Goal: Browse casually

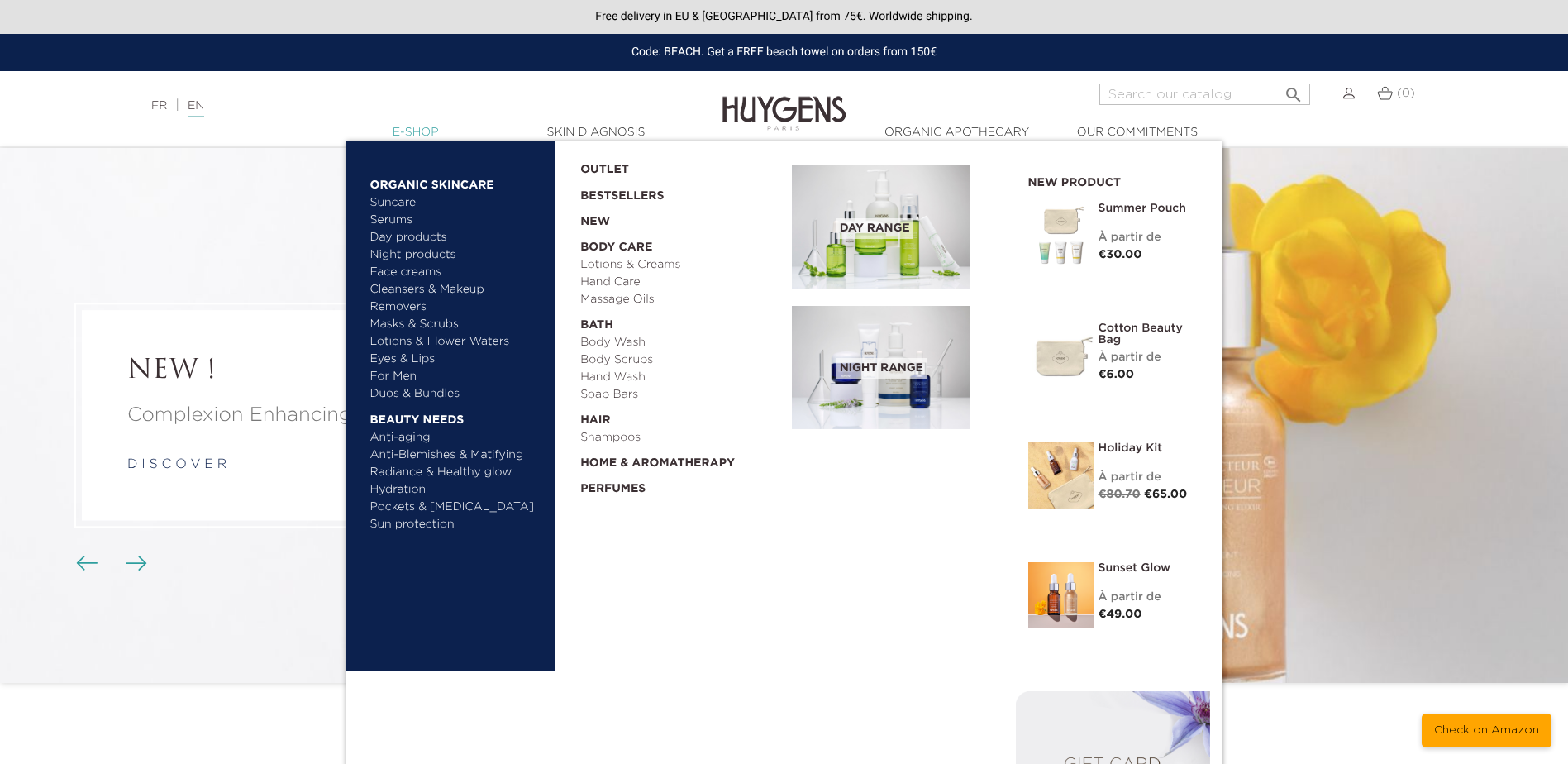
click at [432, 130] on link "  E-Shop" at bounding box center [416, 132] width 165 height 18
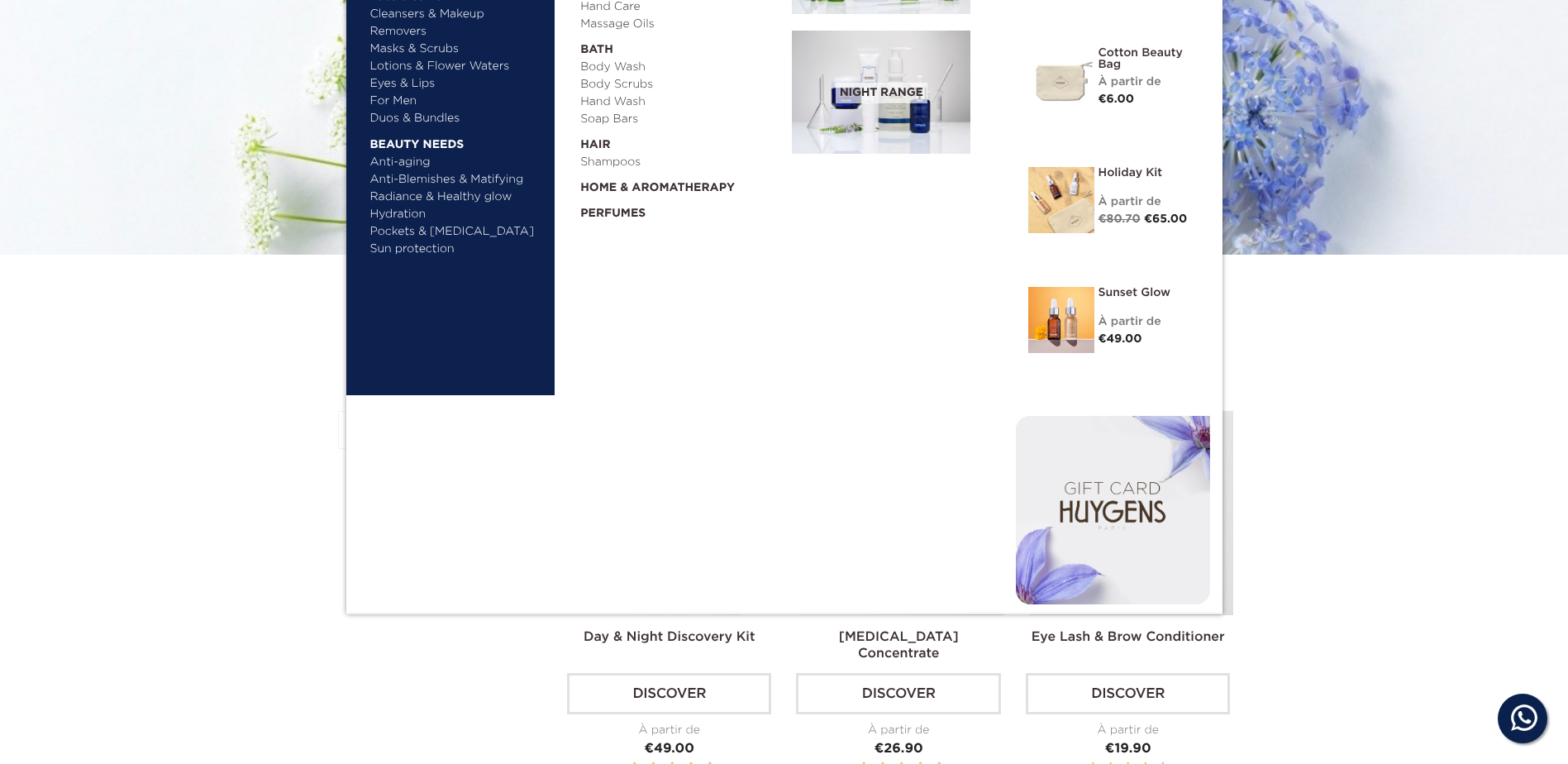
scroll to position [303, 0]
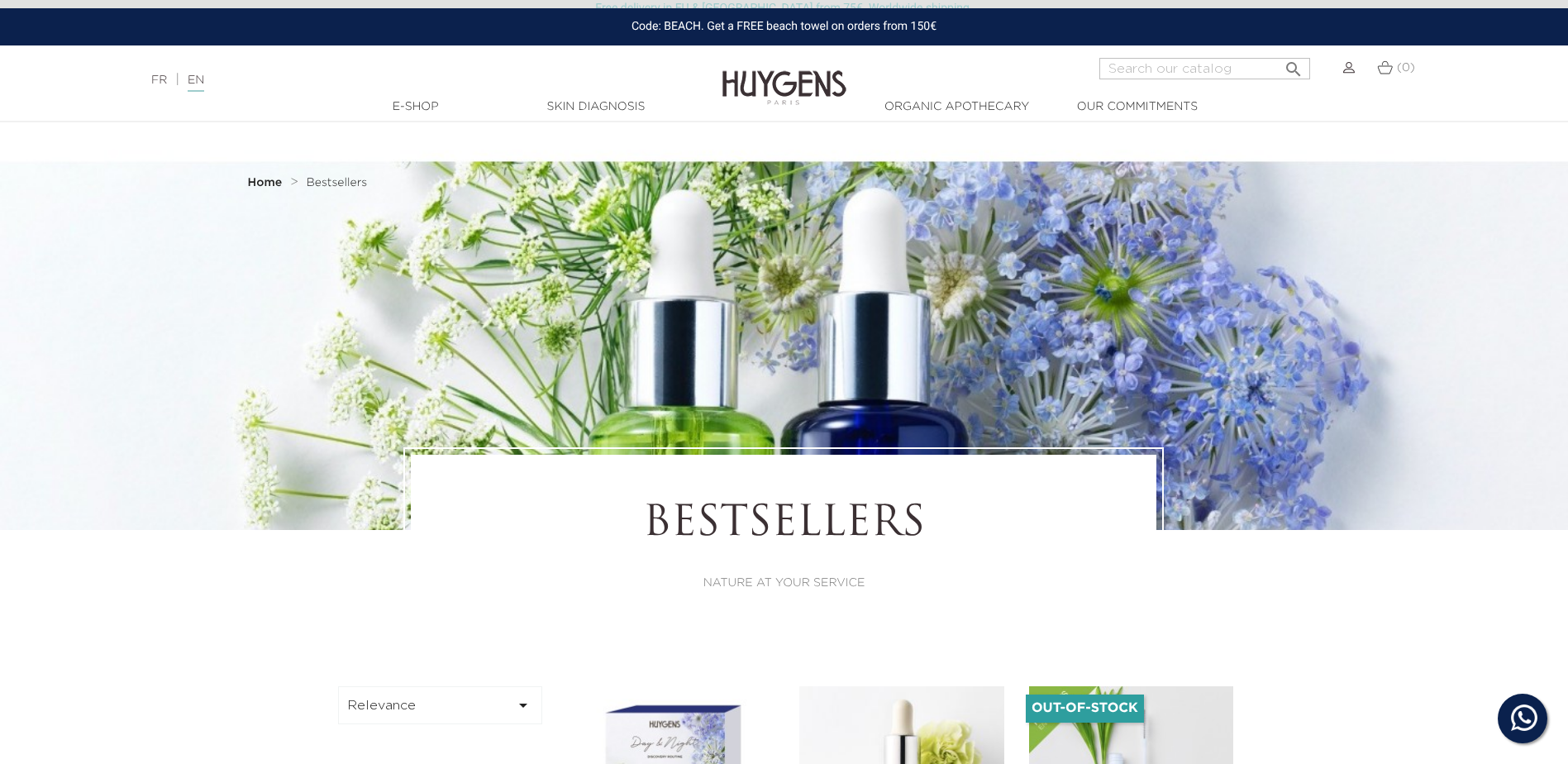
scroll to position [606, 0]
